Goal: Transaction & Acquisition: Purchase product/service

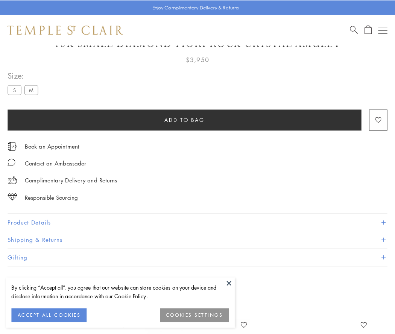
scroll to position [44, 0]
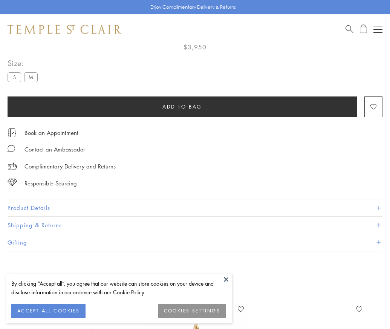
click at [182, 106] on span "Add to bag" at bounding box center [182, 106] width 40 height 8
